Goal: Download file/media

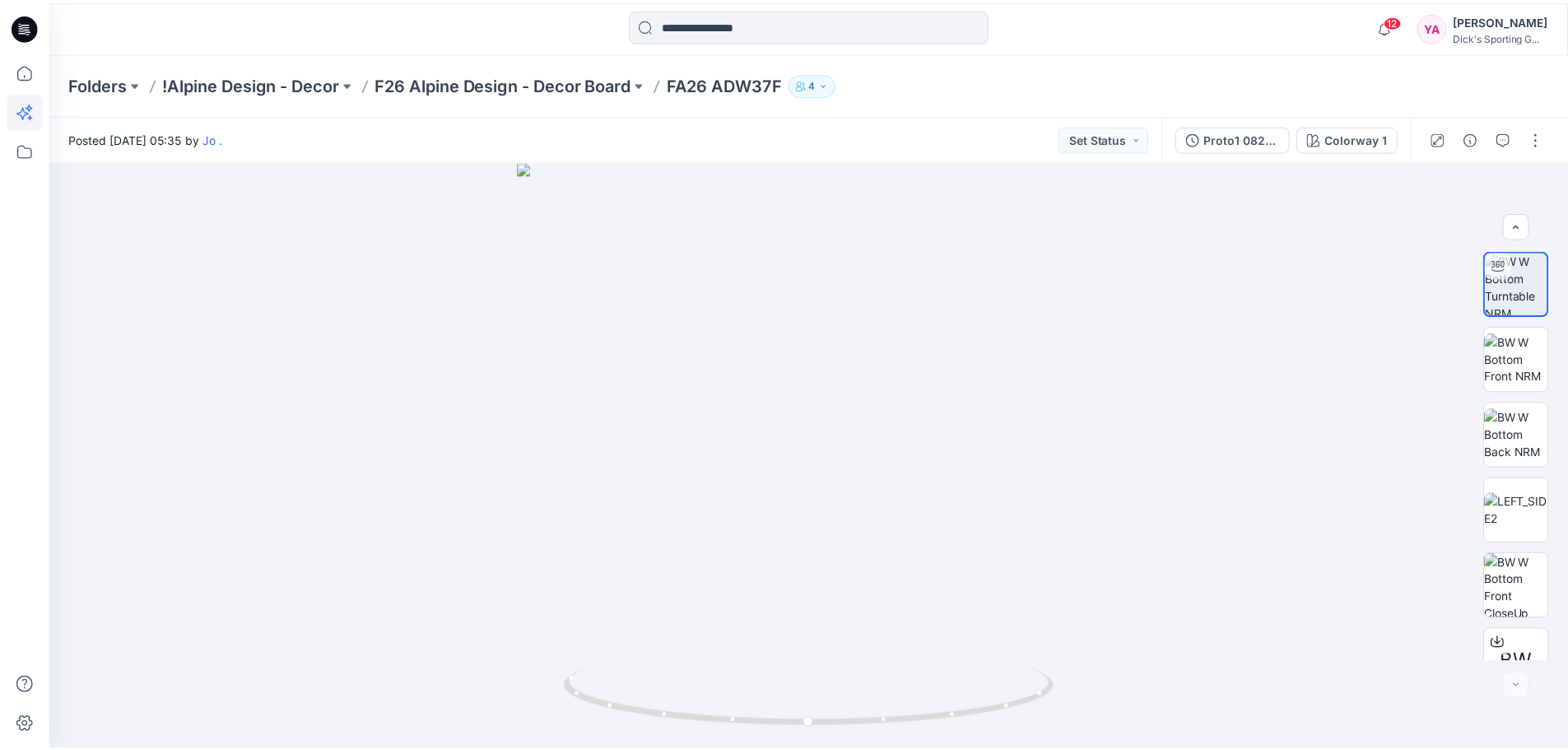
scroll to position [109, 0]
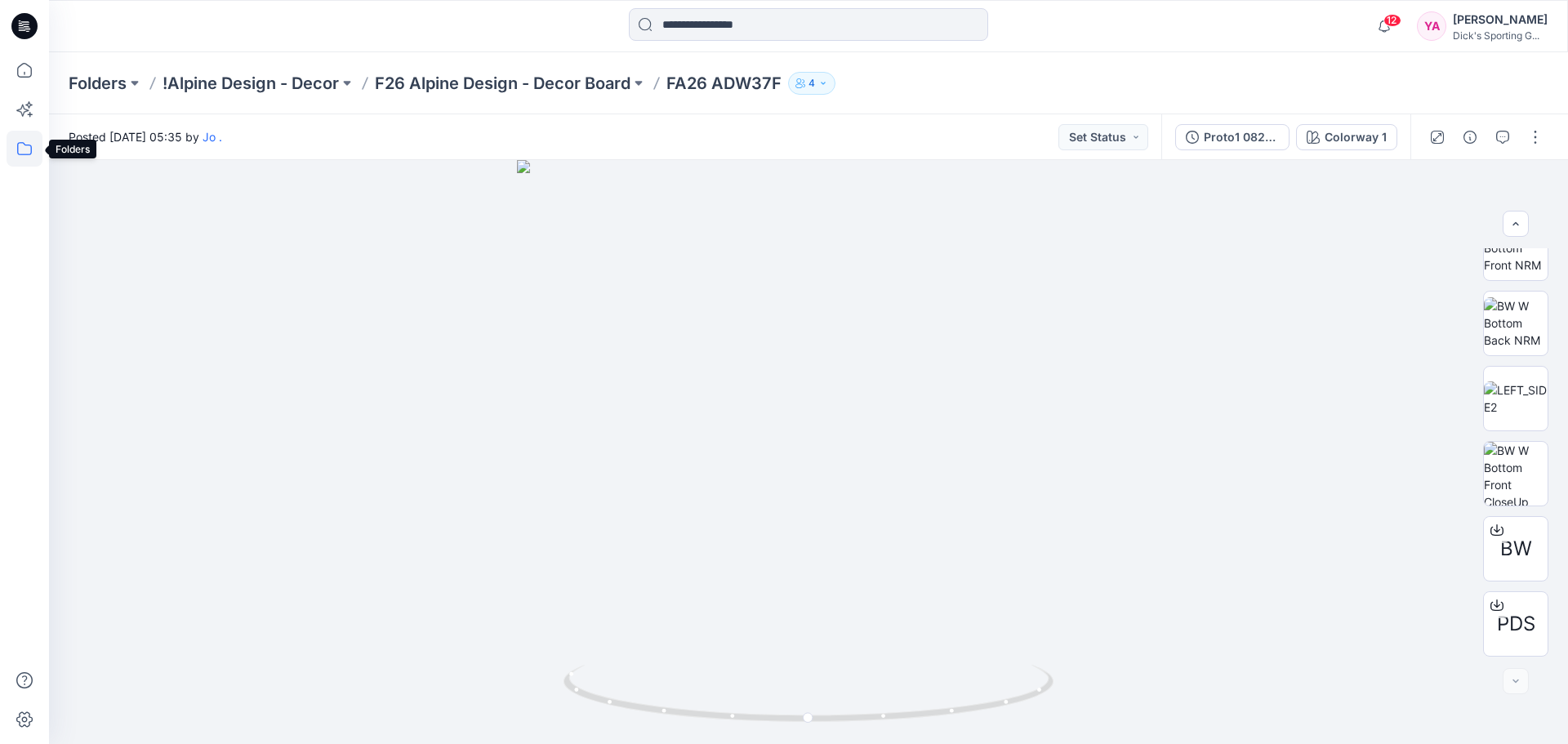
click at [23, 156] on icon at bounding box center [25, 149] width 36 height 36
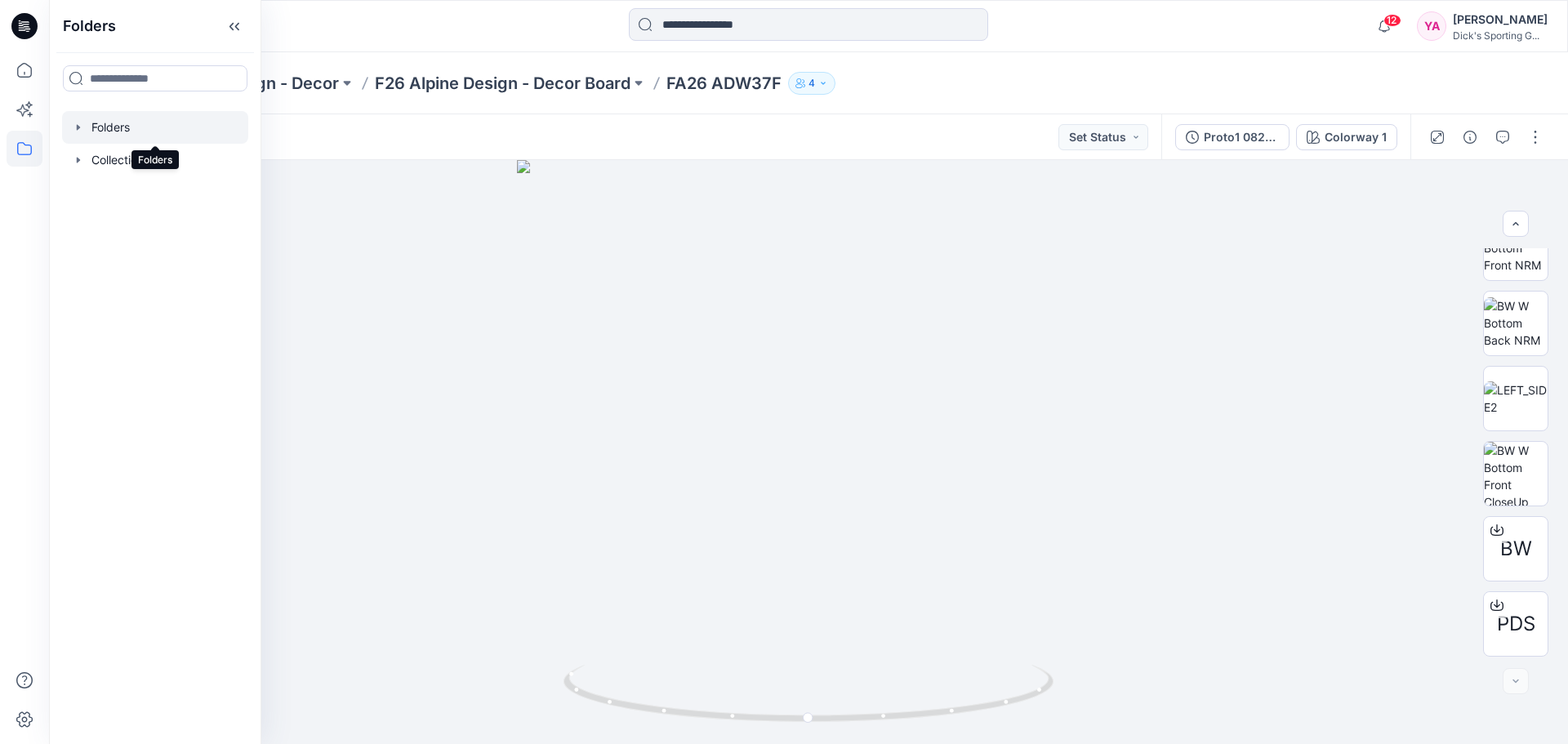
click at [114, 130] on div at bounding box center [155, 127] width 186 height 33
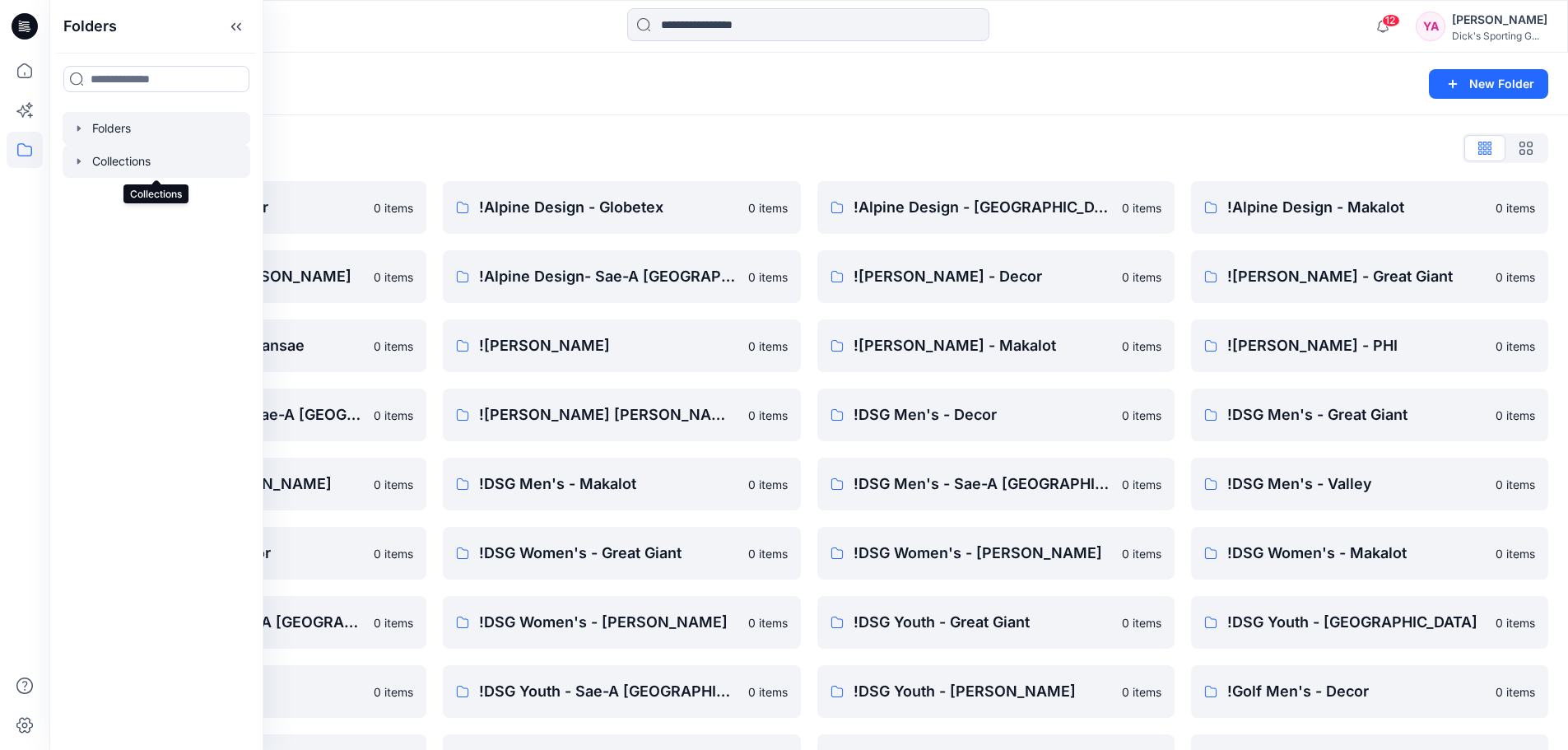
click at [122, 159] on div at bounding box center [156, 161] width 188 height 33
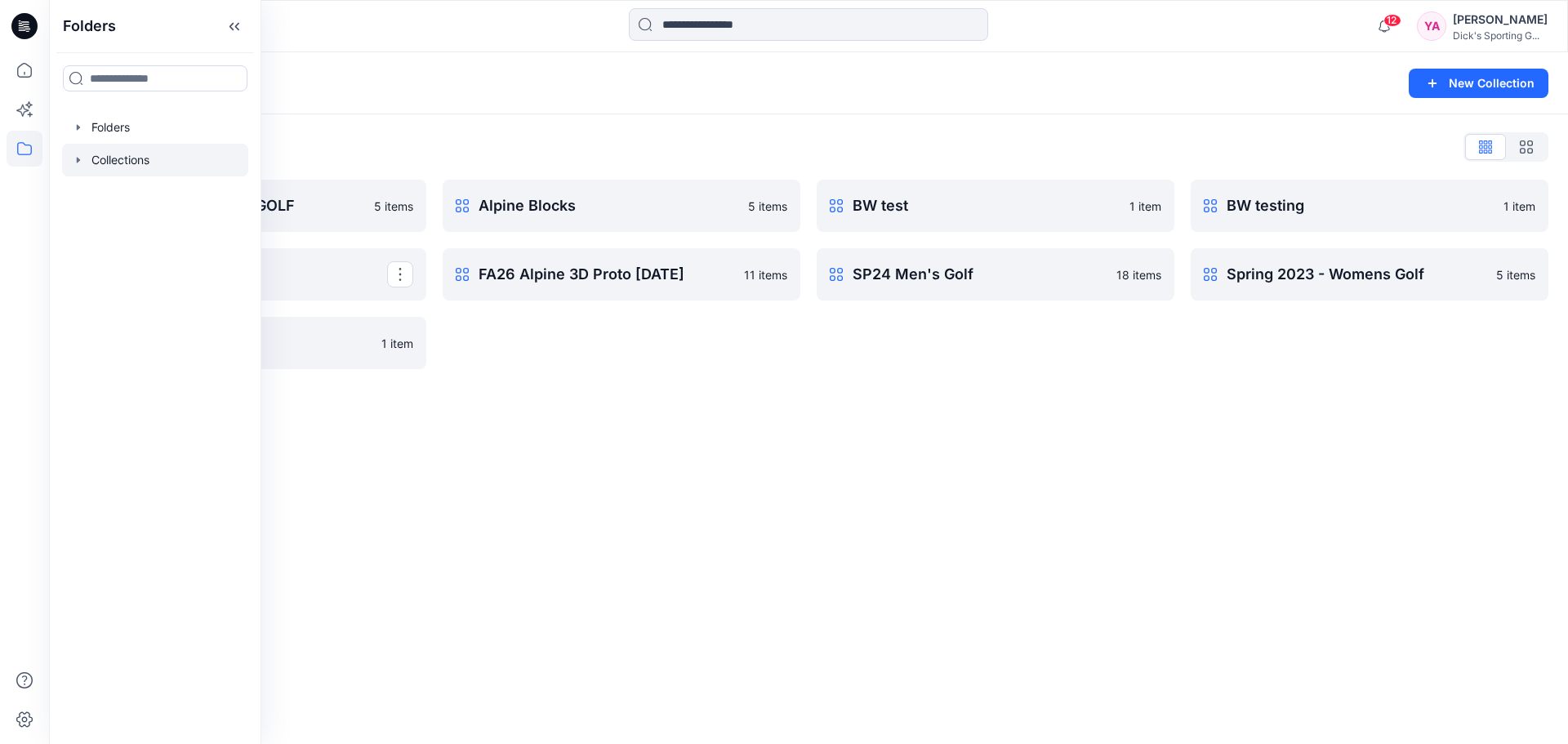
click at [525, 431] on div "Collections New Collection Collections List 3D BLOCKS - MEN'S GOLF 5 items FA25…" at bounding box center [808, 398] width 1519 height 692
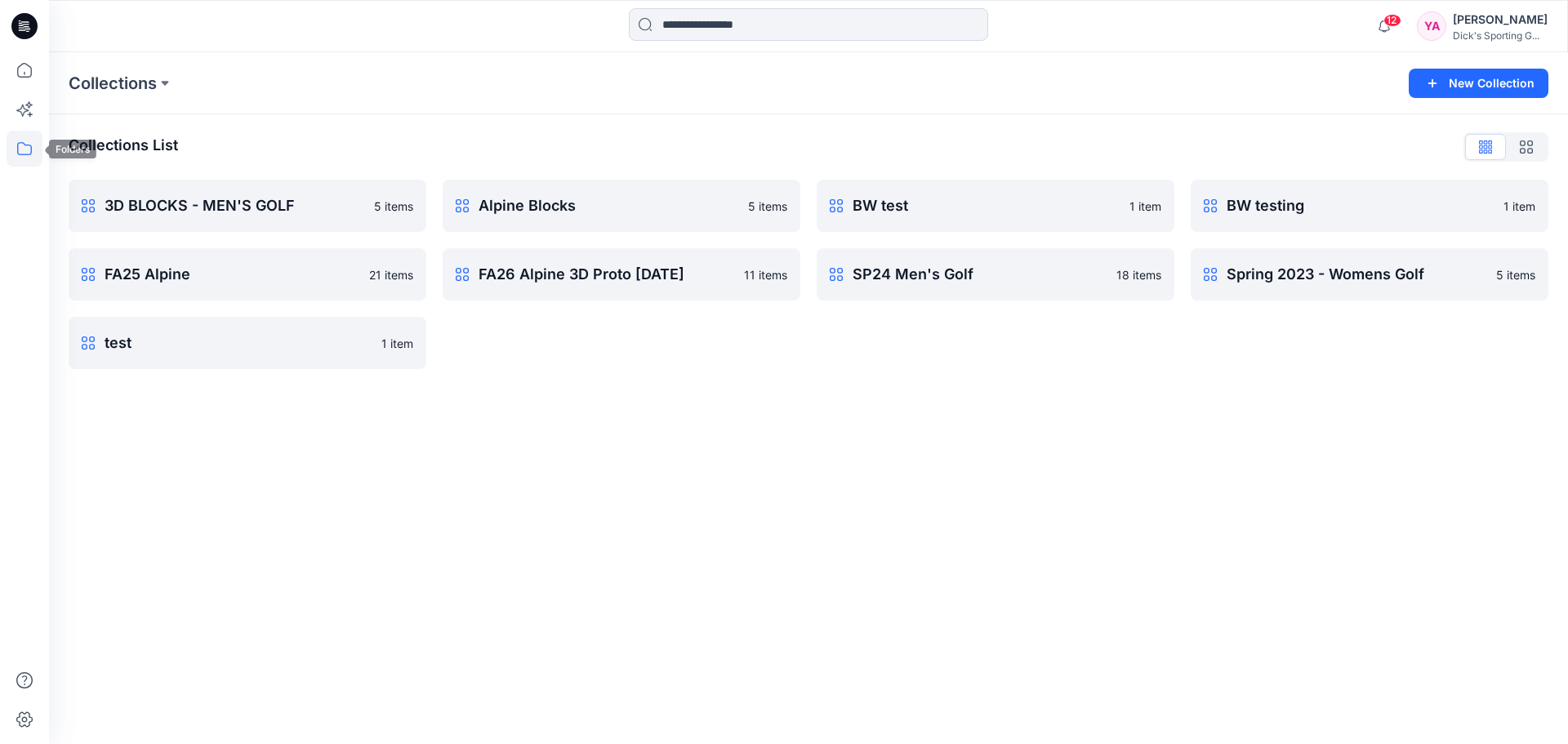
click at [30, 137] on icon at bounding box center [25, 149] width 36 height 36
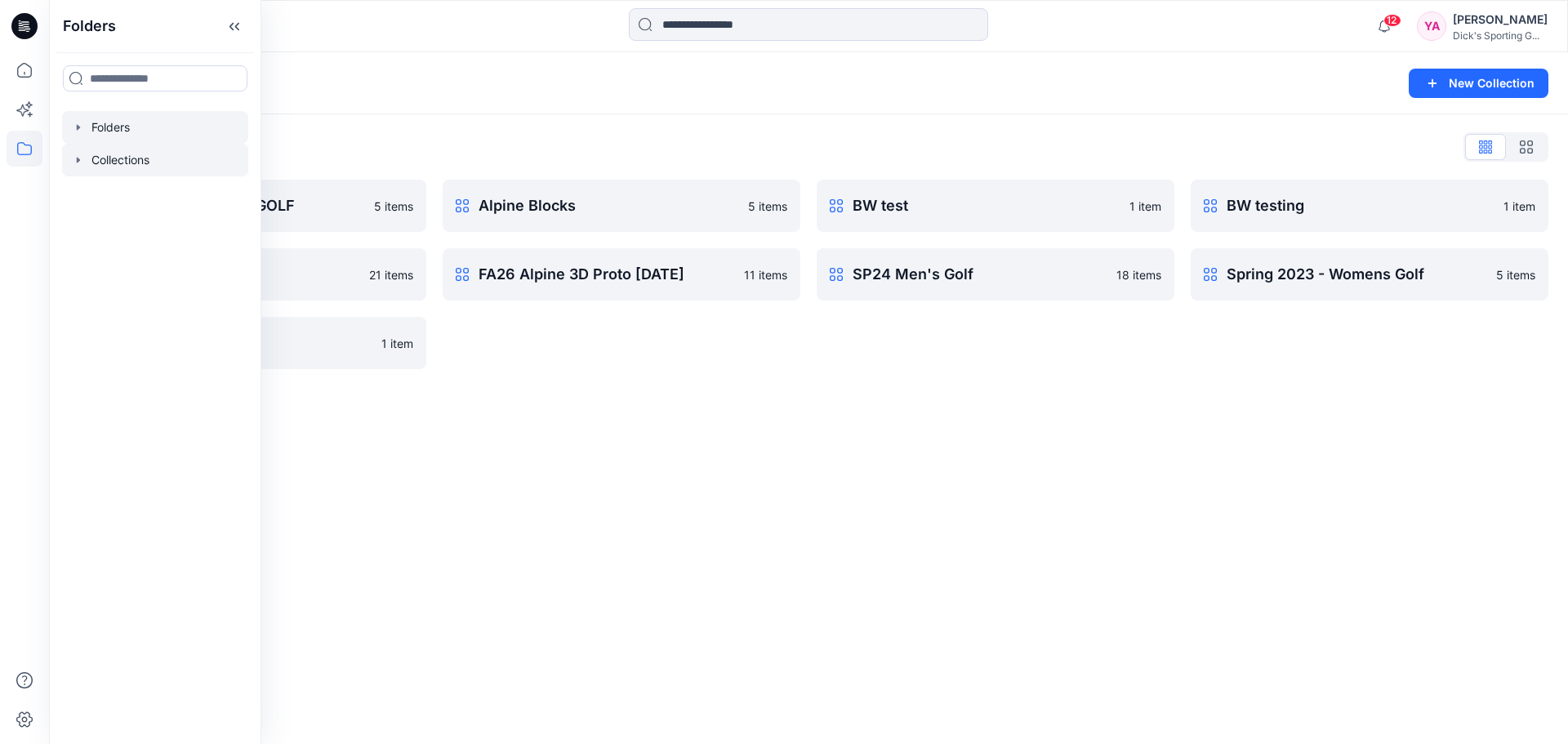
click at [145, 125] on div at bounding box center [155, 127] width 186 height 33
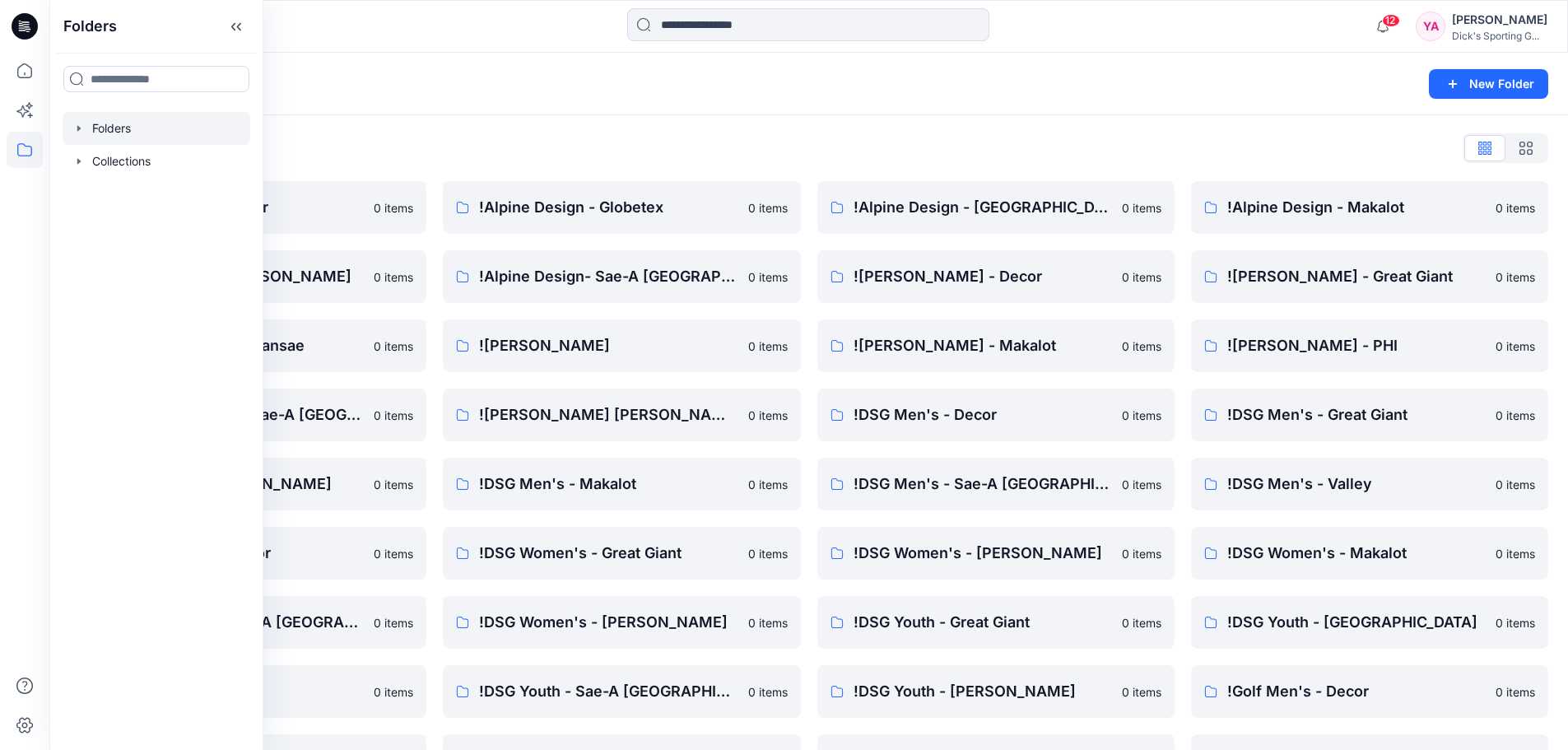
click at [25, 25] on icon at bounding box center [26, 24] width 7 height 1
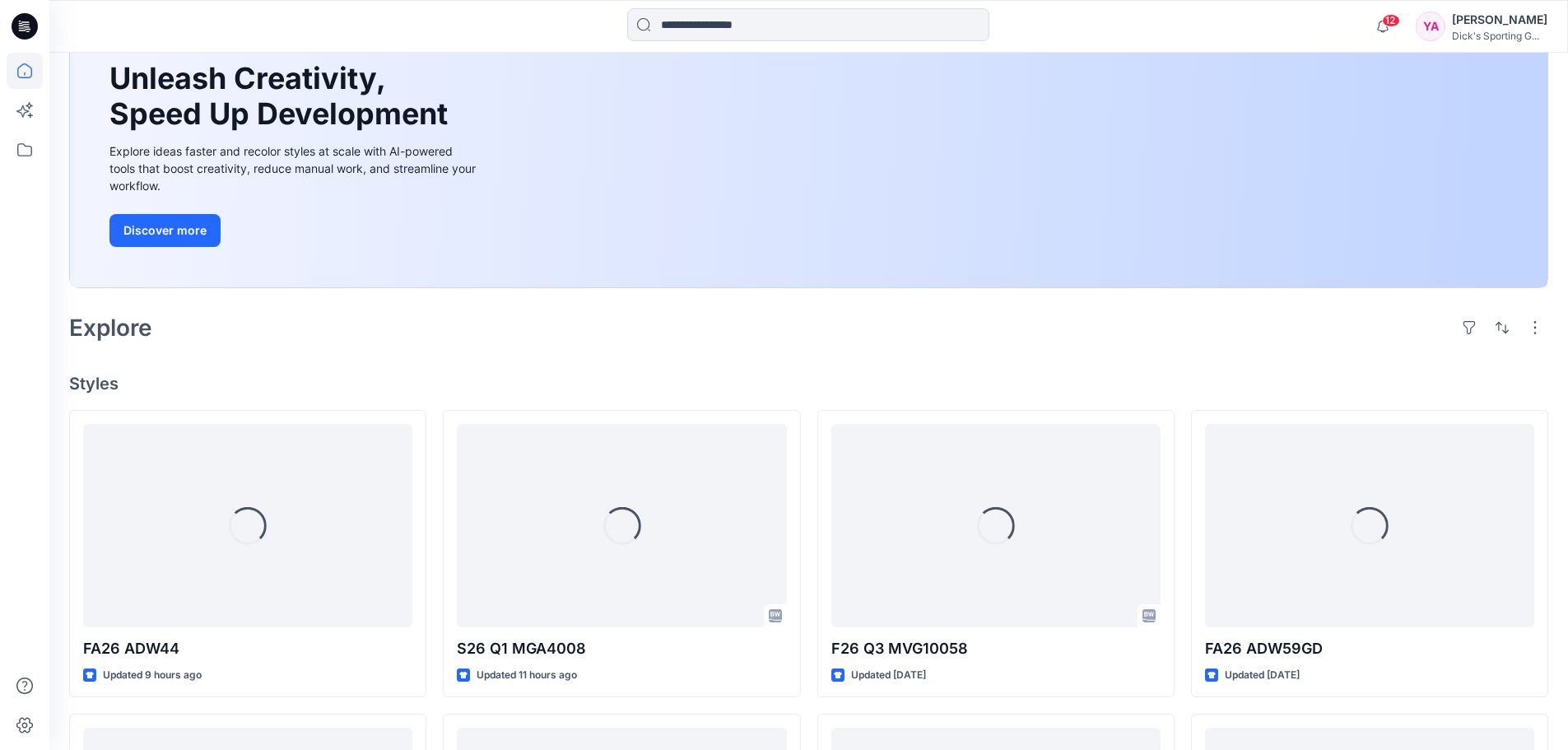
scroll to position [165, 0]
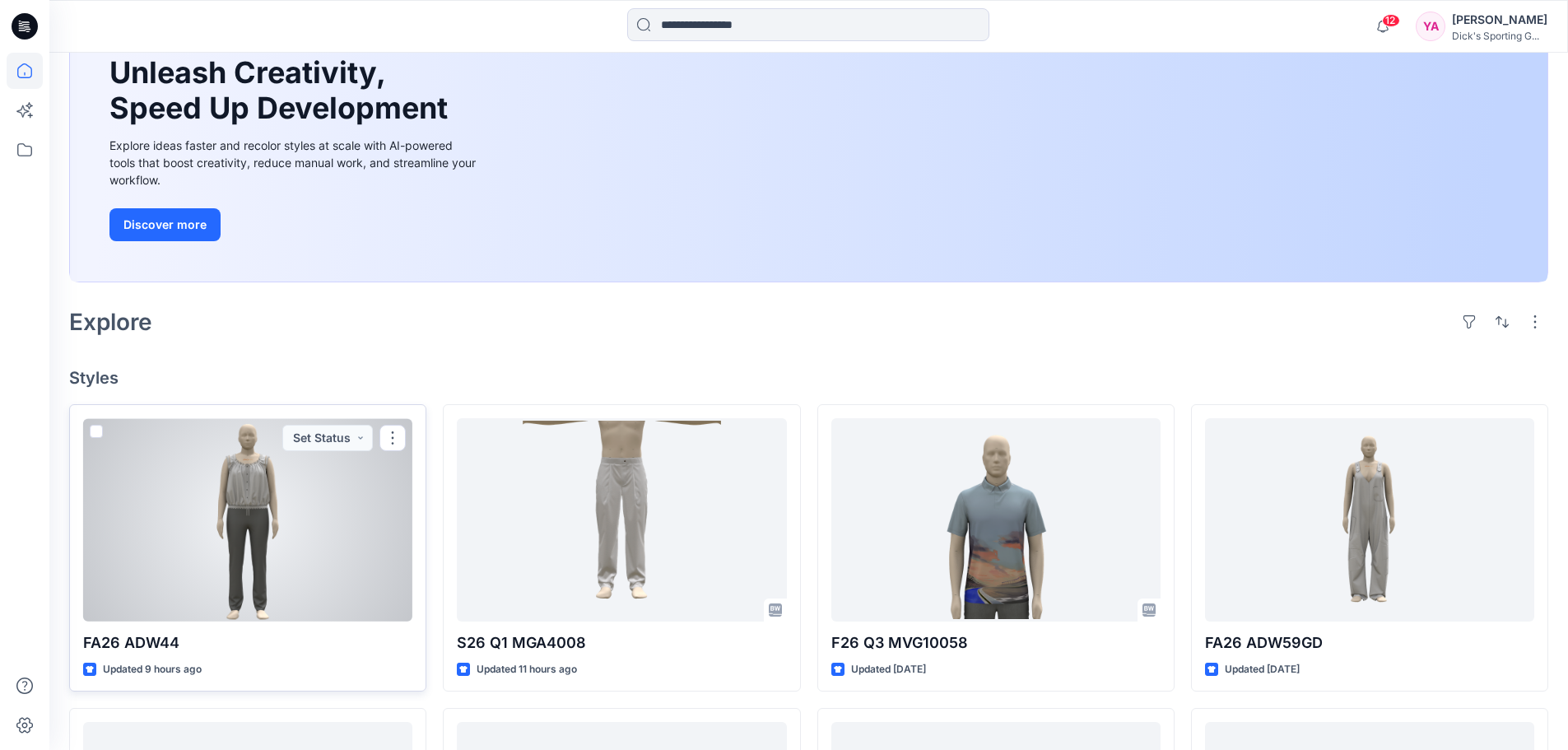
click at [296, 516] on div at bounding box center [248, 519] width 329 height 203
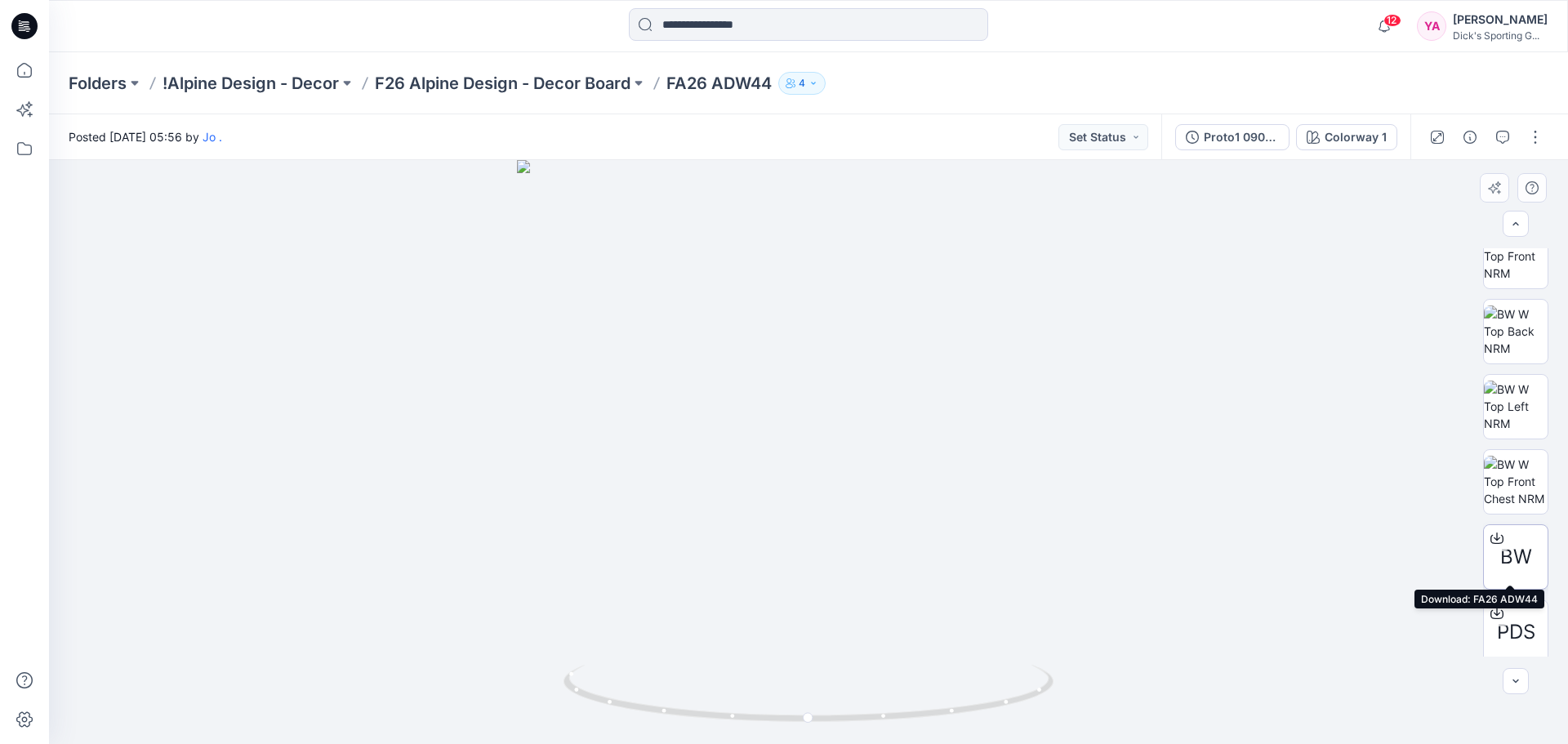
scroll to position [183, 0]
click at [1500, 549] on span "BW" at bounding box center [1516, 549] width 32 height 29
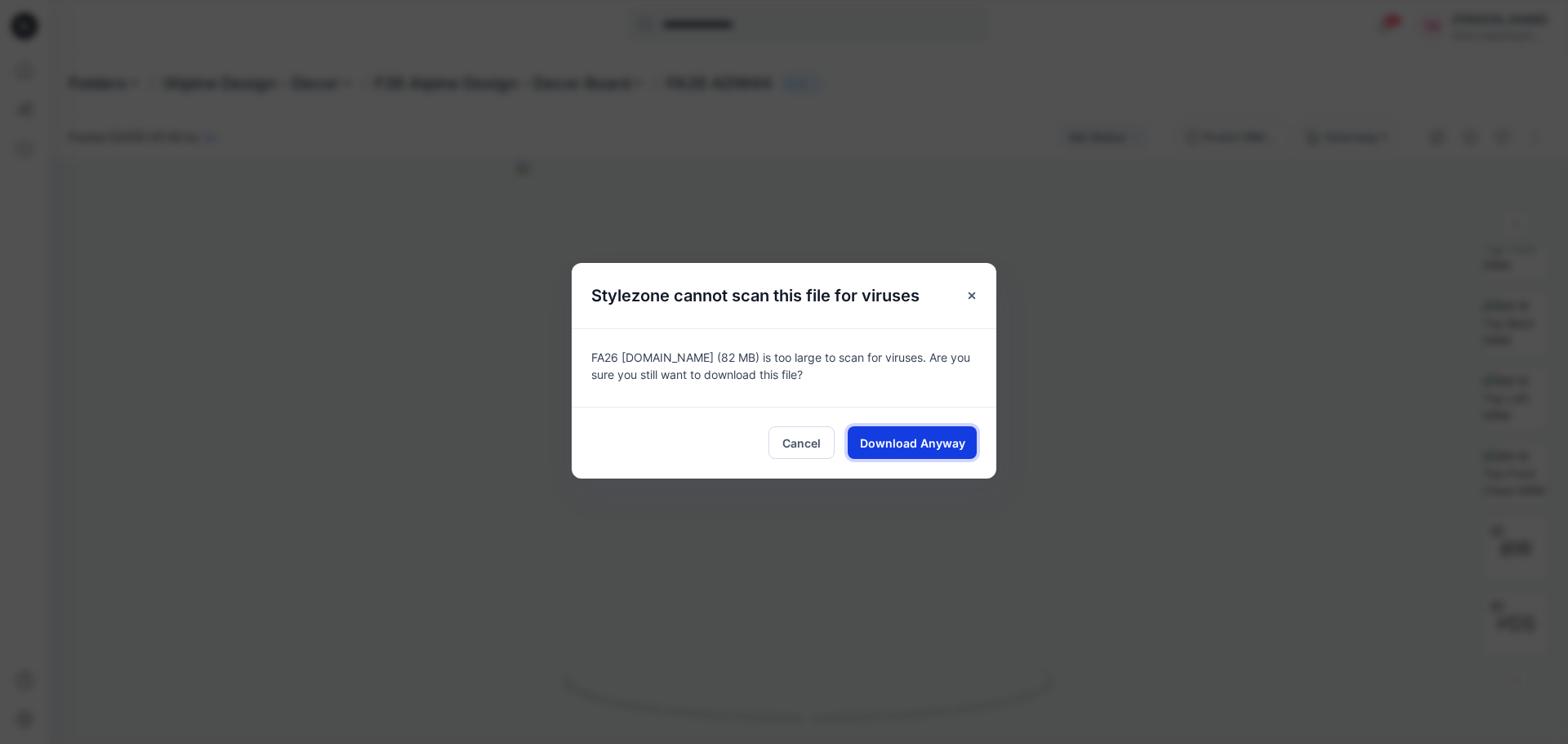
click at [887, 449] on span "Download Anyway" at bounding box center [913, 443] width 105 height 17
